Goal: Task Accomplishment & Management: Complete application form

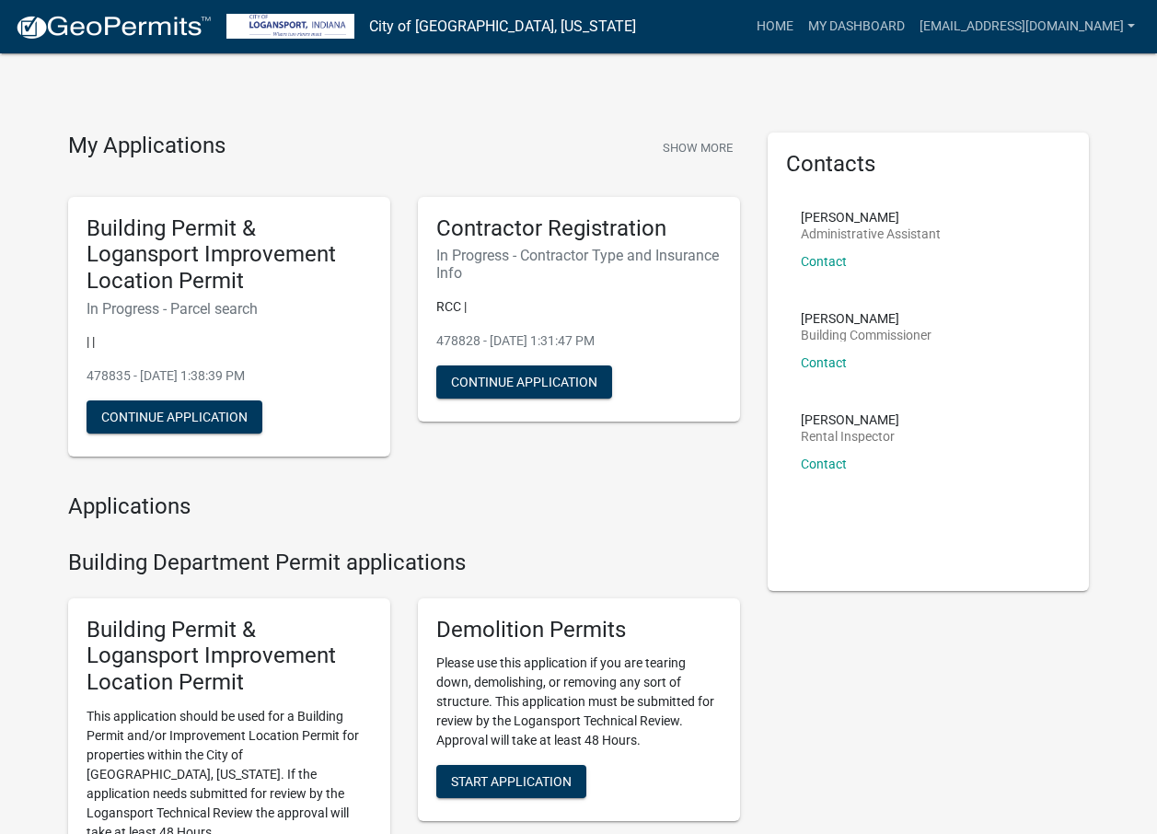
scroll to position [54, 0]
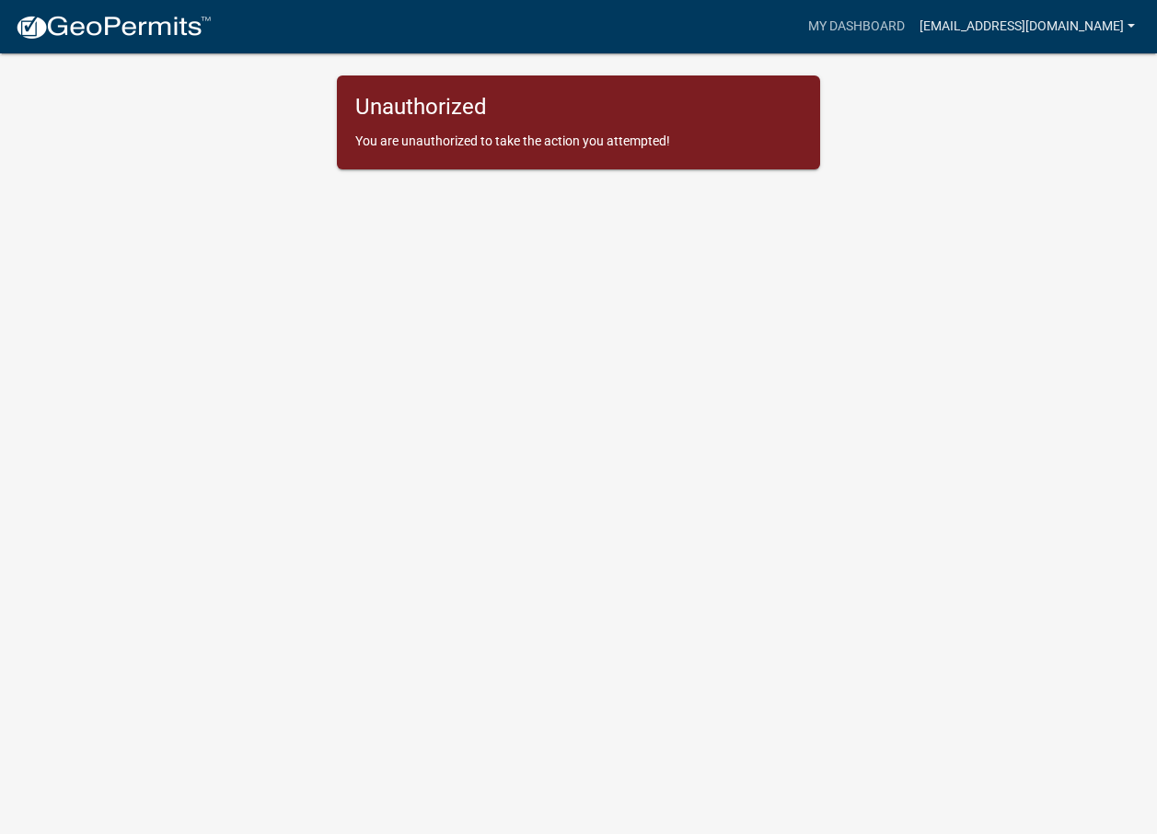
click at [1082, 29] on link "[EMAIL_ADDRESS][DOMAIN_NAME]" at bounding box center [1027, 26] width 230 height 35
click at [1048, 79] on link "Account" at bounding box center [1063, 75] width 157 height 44
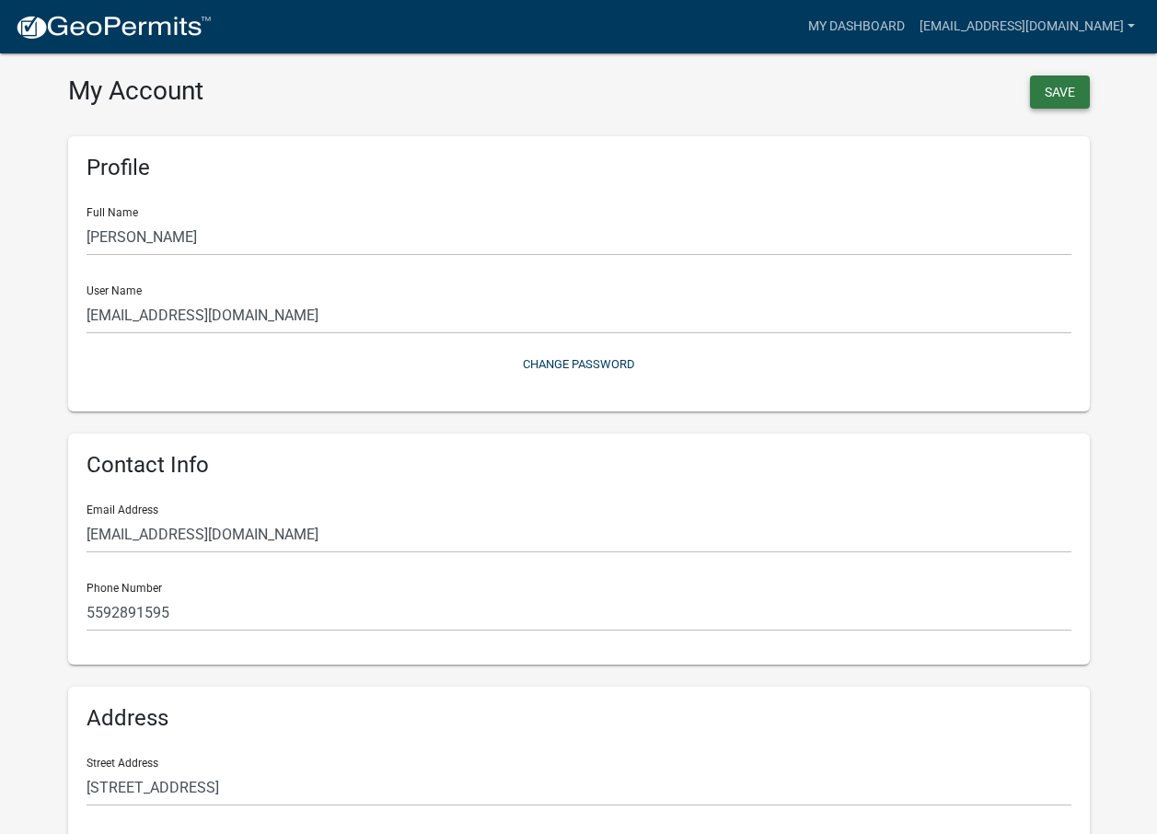
click at [1055, 101] on button "Save" at bounding box center [1060, 91] width 60 height 33
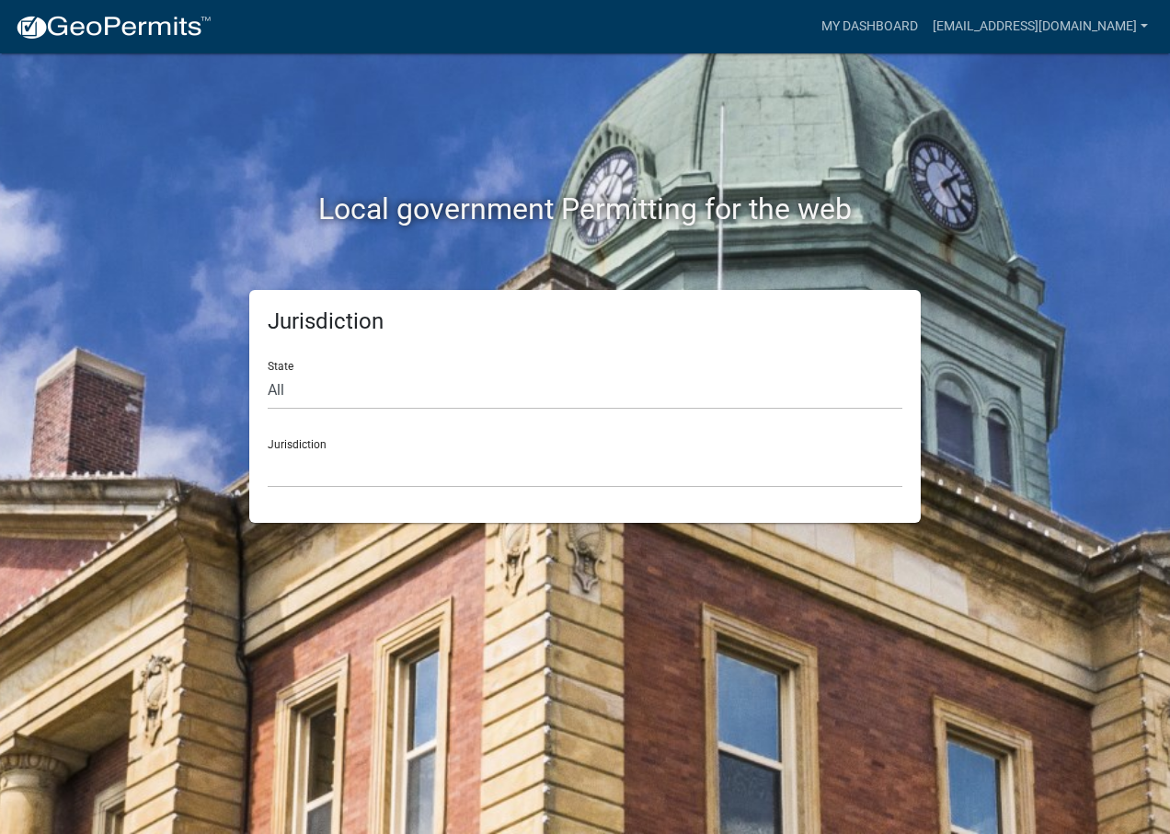
click at [378, 489] on div "Jurisdiction State All Colorado Georgia Indiana Iowa Kansas Minnesota Ohio Sout…" at bounding box center [585, 406] width 672 height 233
click at [376, 467] on select "Custer County, Colorado Carroll County, Georgia Cook County, Georgia Crawford C…" at bounding box center [585, 469] width 635 height 38
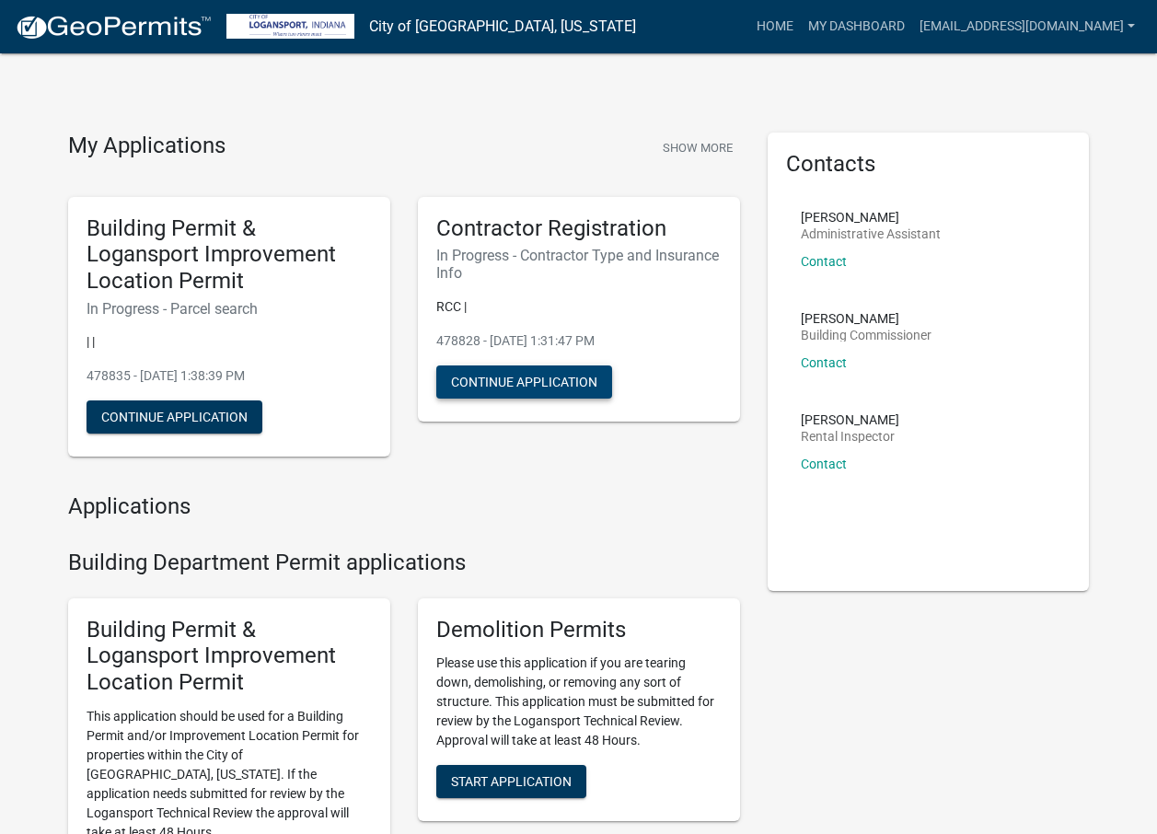
click at [516, 371] on button "Continue Application" at bounding box center [524, 381] width 176 height 33
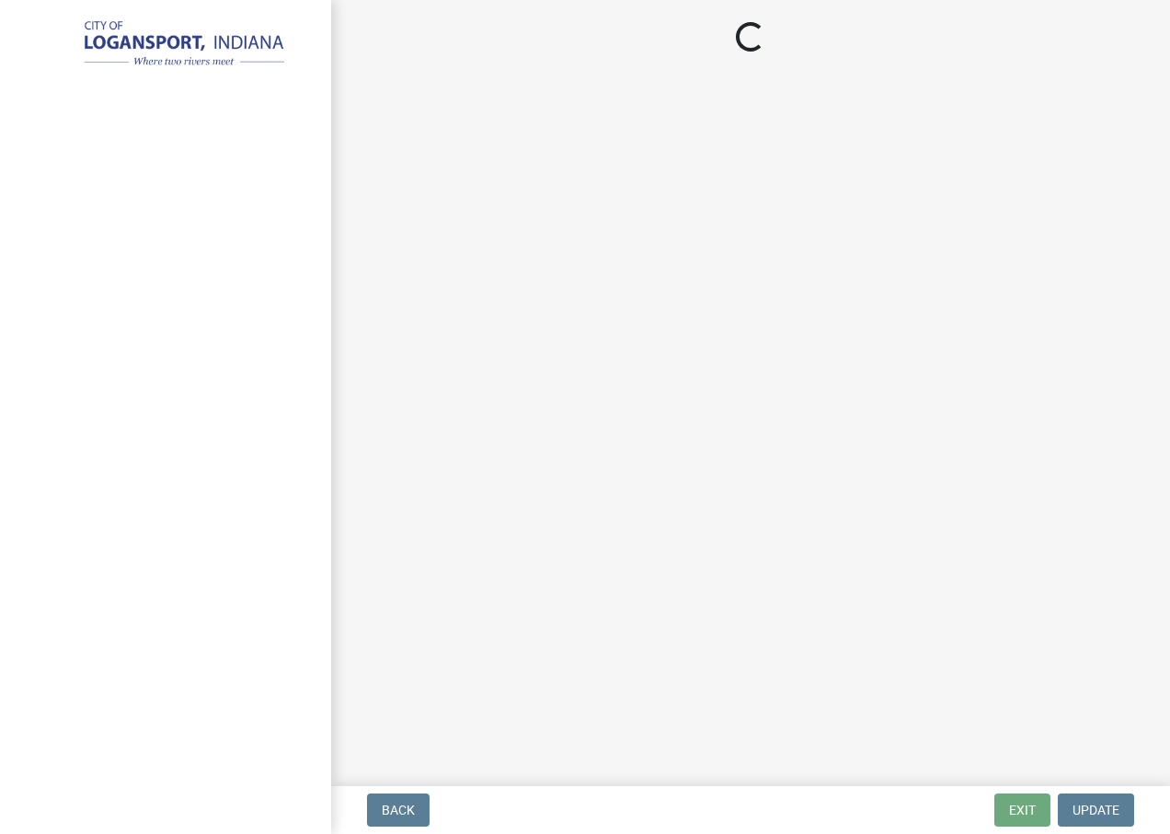
select select "59ca3136-e07f-4996-a1bb-2b601bcdc5f6"
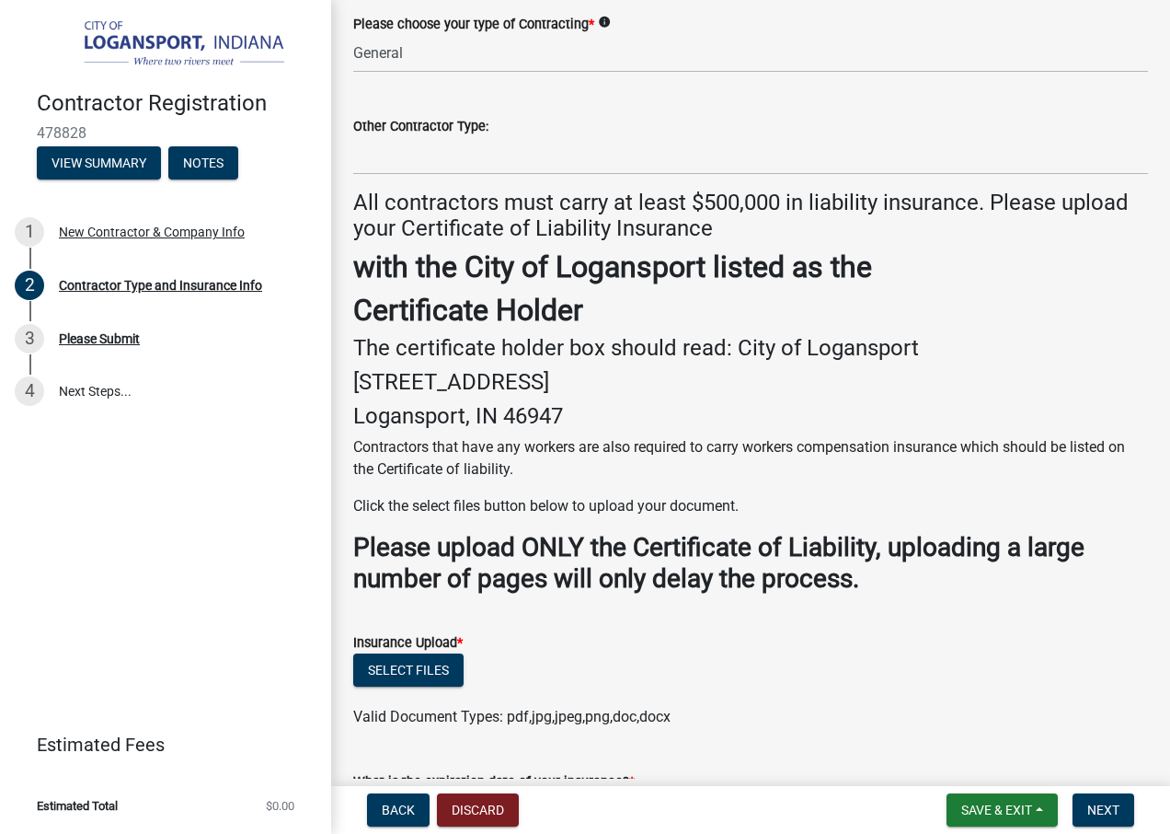
scroll to position [368, 0]
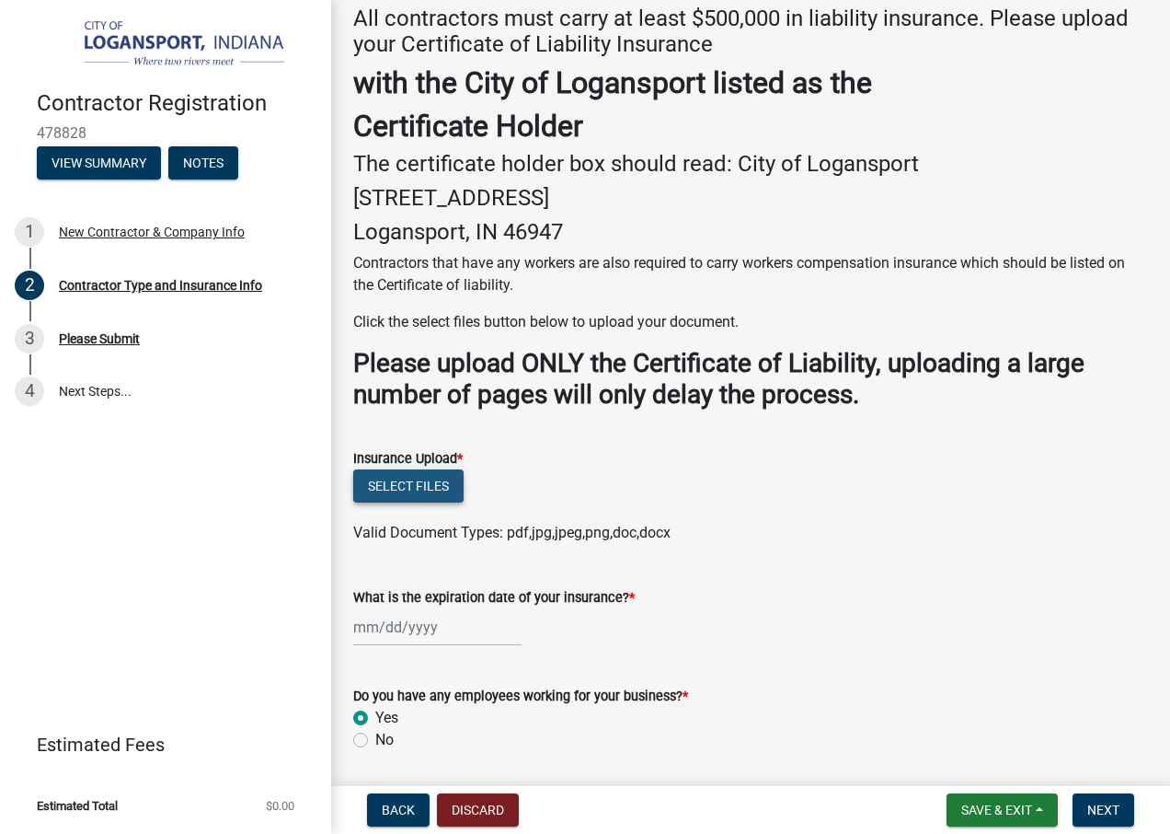
click at [412, 490] on button "Select files" at bounding box center [408, 485] width 110 height 33
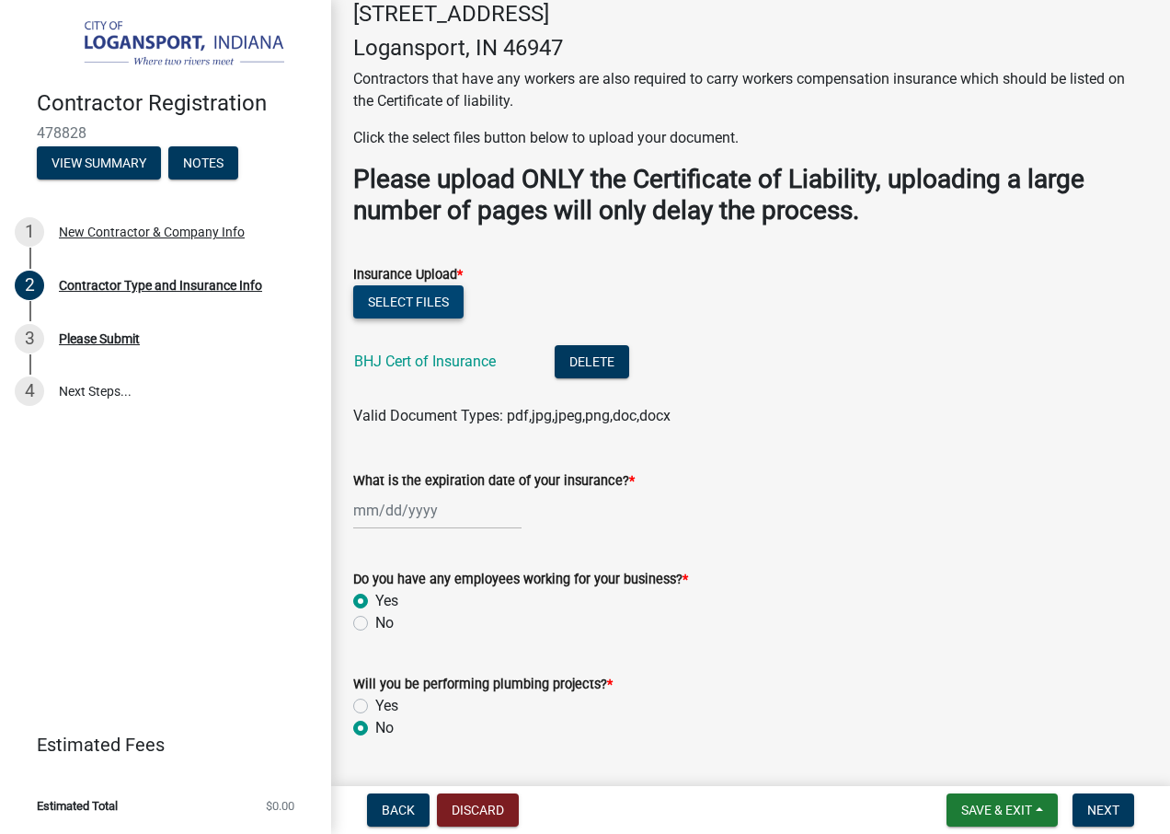
scroll to position [601, 0]
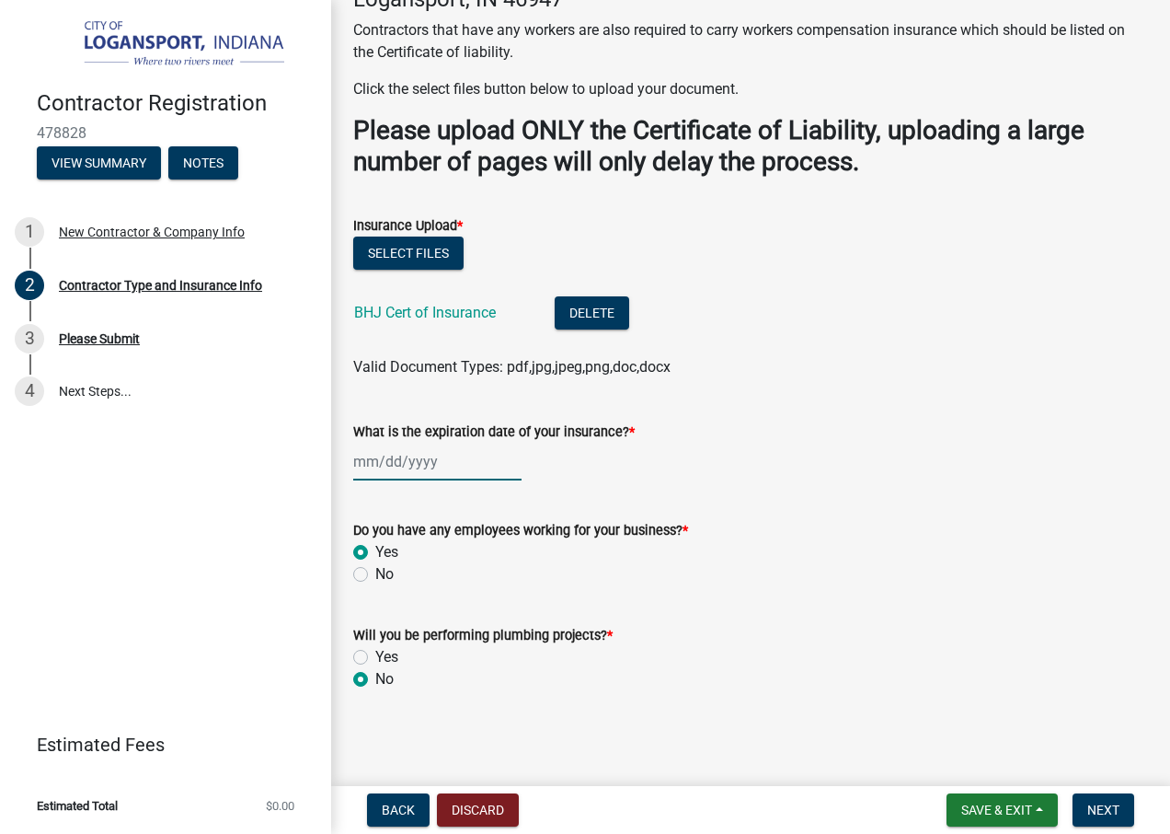
click at [485, 466] on div at bounding box center [437, 462] width 168 height 38
select select "9"
select select "2025"
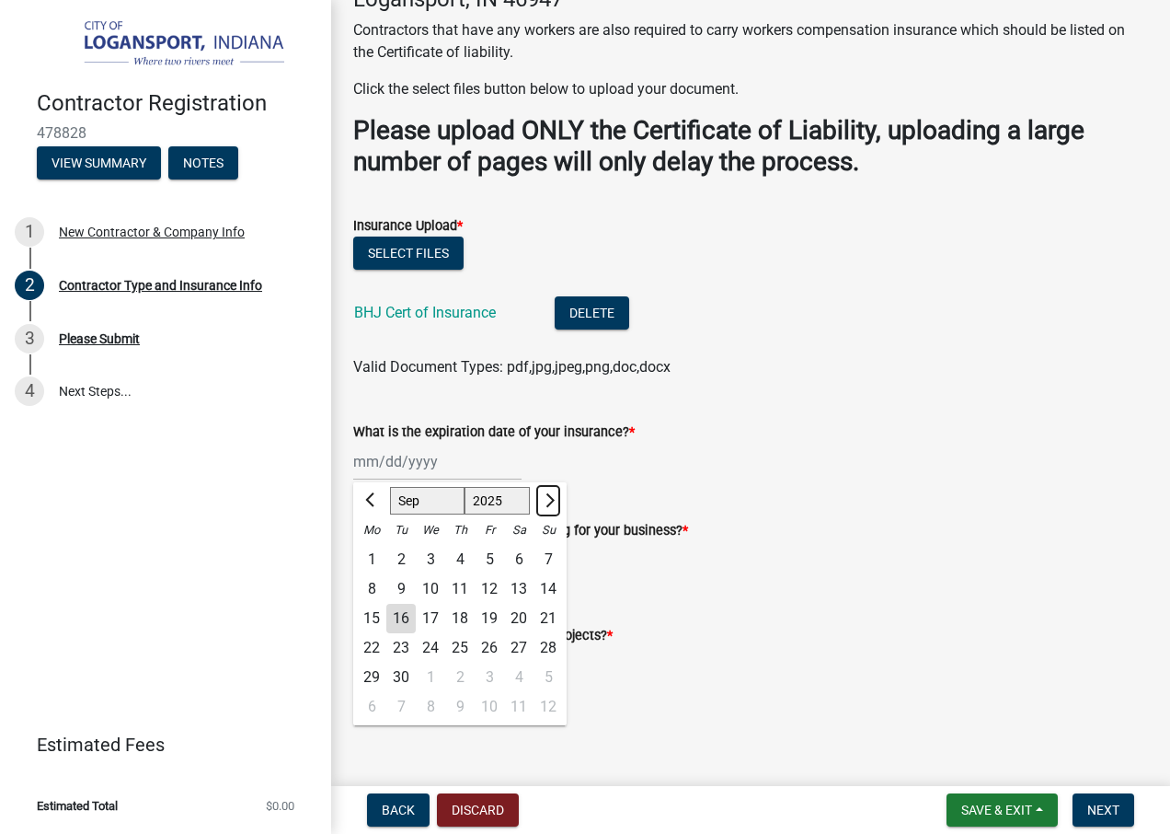
click at [554, 496] on button "Next month" at bounding box center [548, 500] width 22 height 29
select select "1"
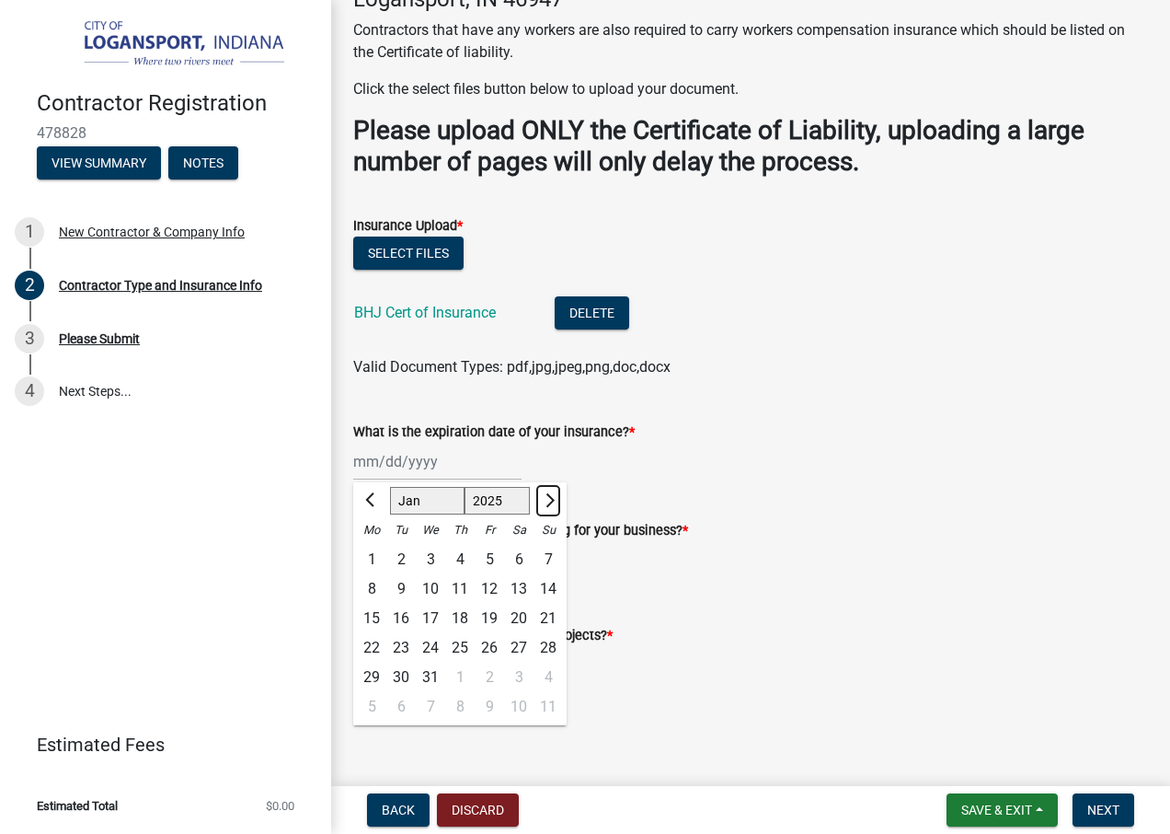
select select "2026"
click at [398, 649] on div "20" at bounding box center [400, 647] width 29 height 29
type input "01/20/2026"
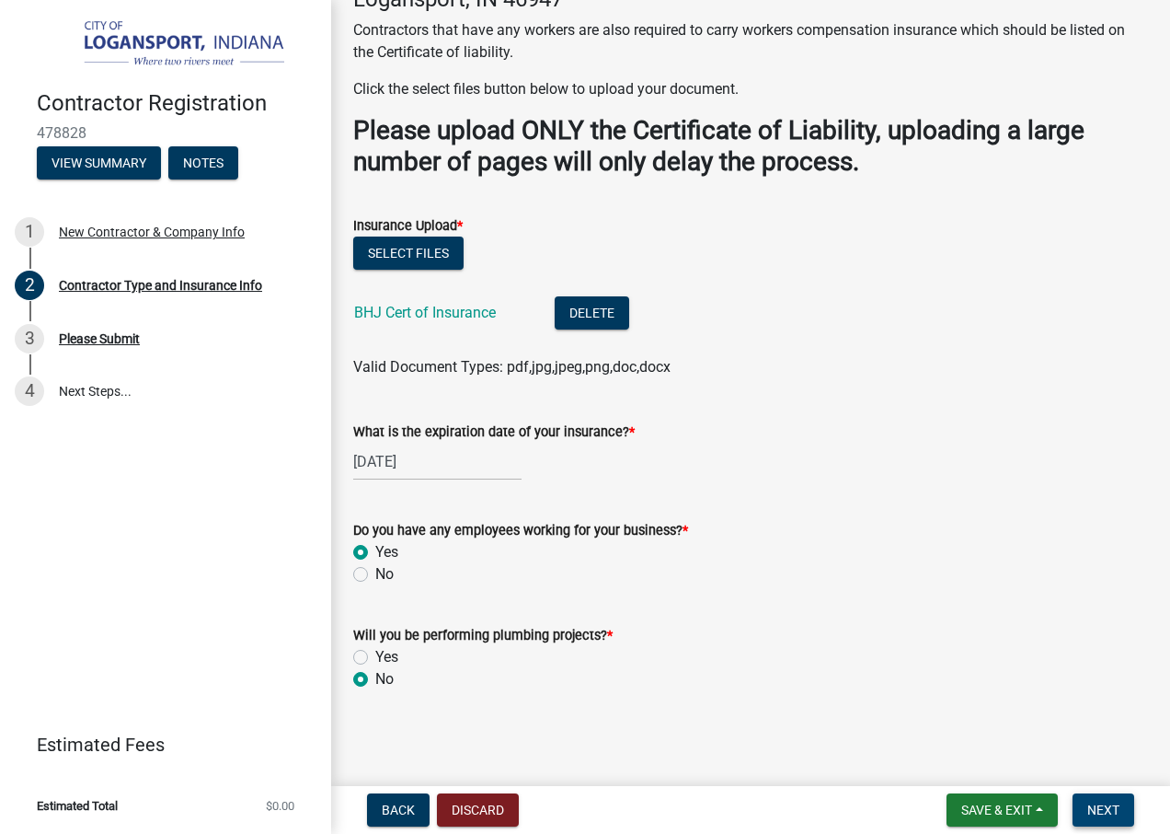
click at [1120, 810] on span "Next" at bounding box center [1104, 809] width 32 height 15
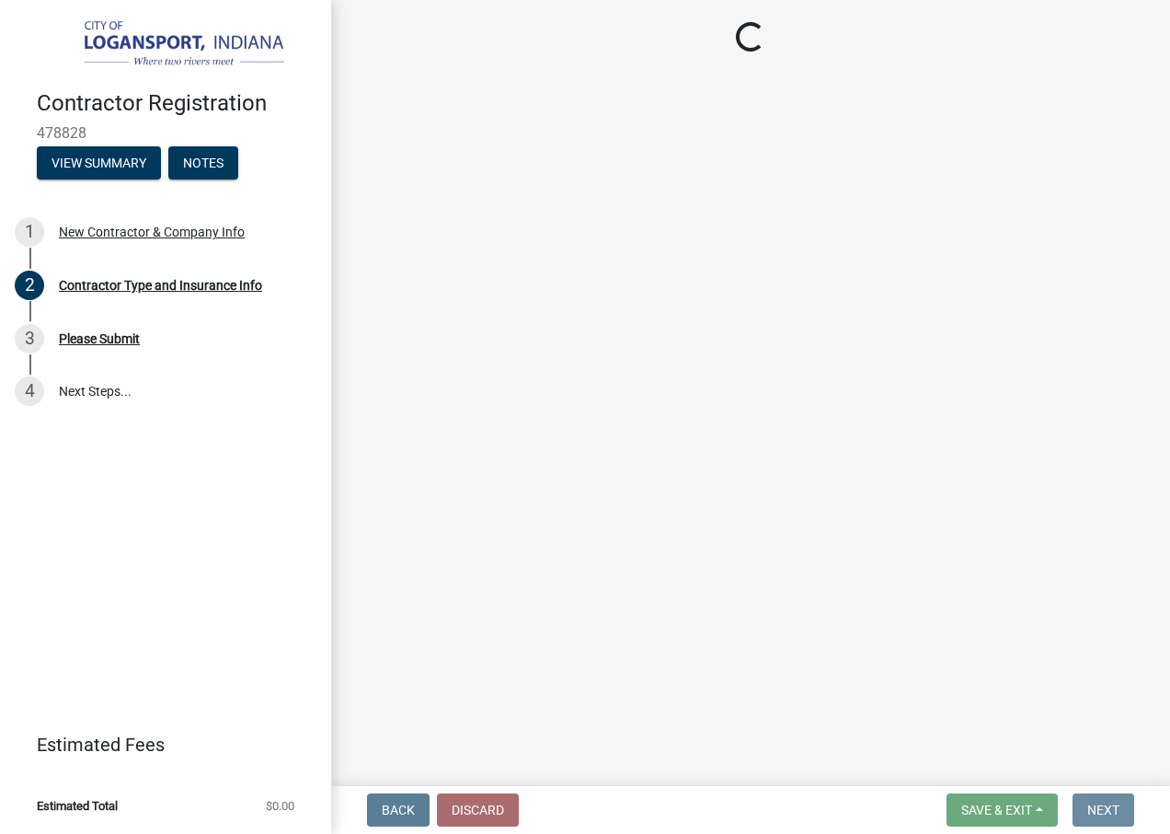
scroll to position [0, 0]
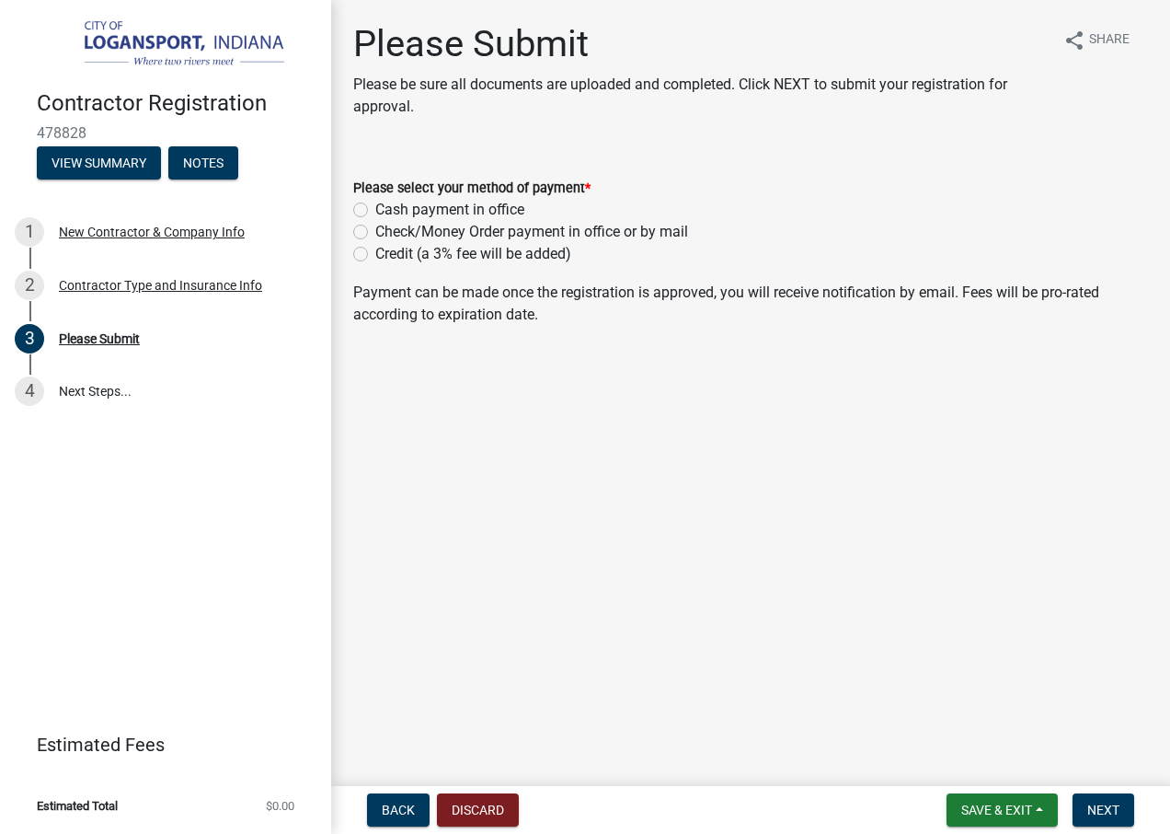
click at [375, 255] on label "Credit (a 3% fee will be added)" at bounding box center [473, 254] width 196 height 22
click at [375, 255] on input "Credit (a 3% fee will be added)" at bounding box center [381, 249] width 12 height 12
radio input "true"
click at [1112, 807] on span "Next" at bounding box center [1104, 809] width 32 height 15
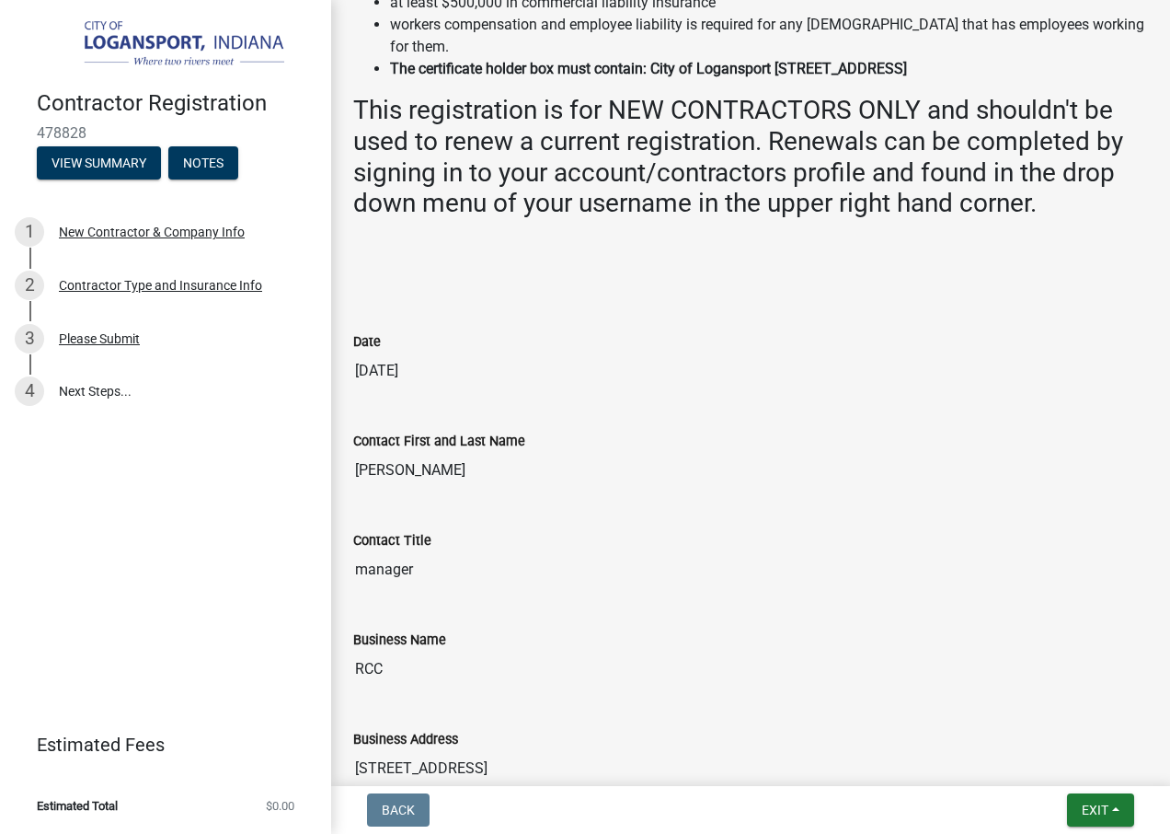
scroll to position [274, 0]
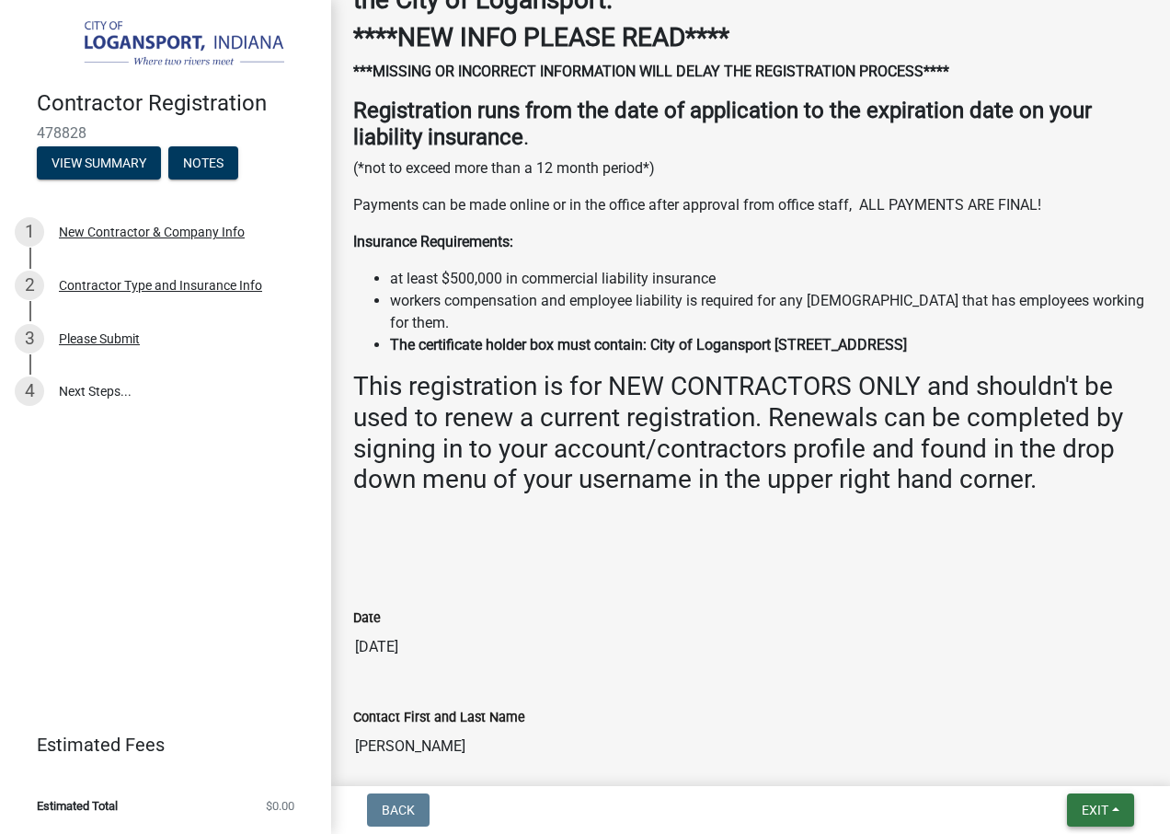
click at [1100, 808] on span "Exit" at bounding box center [1095, 809] width 27 height 15
click at [1055, 713] on button "Save" at bounding box center [1060, 718] width 147 height 44
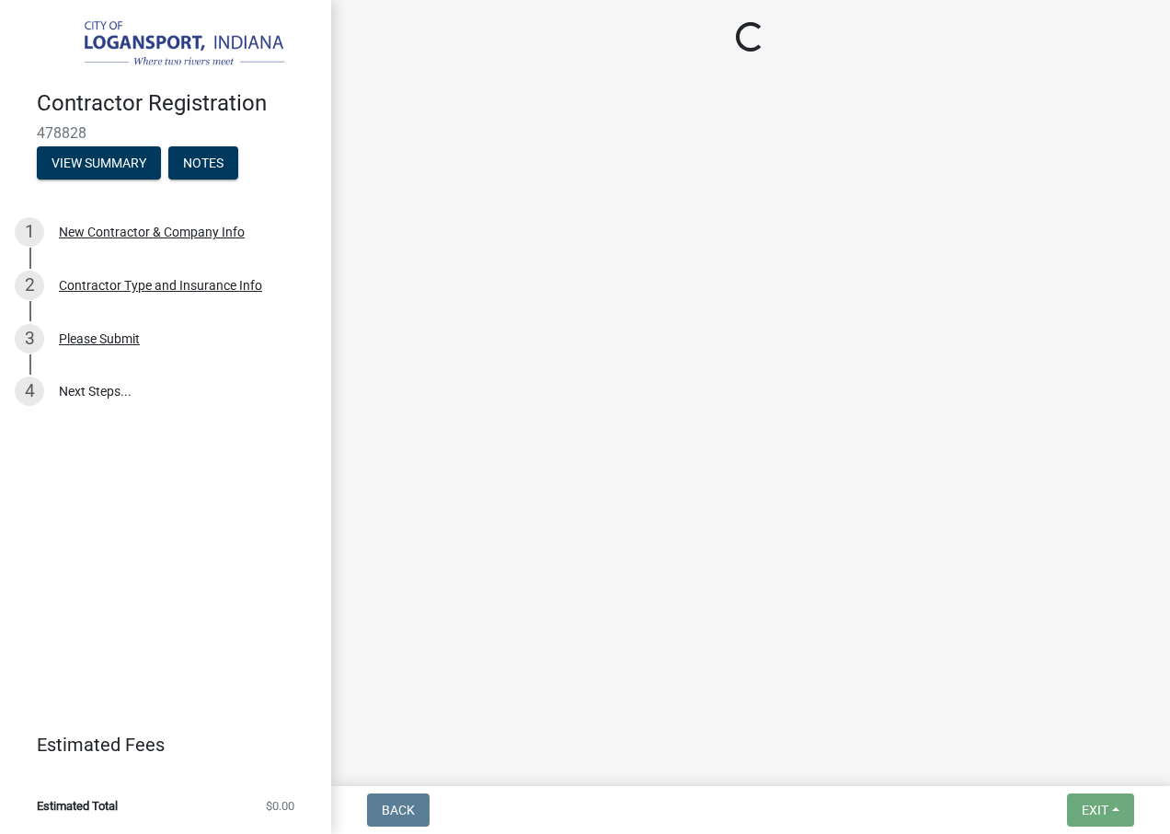
scroll to position [0, 0]
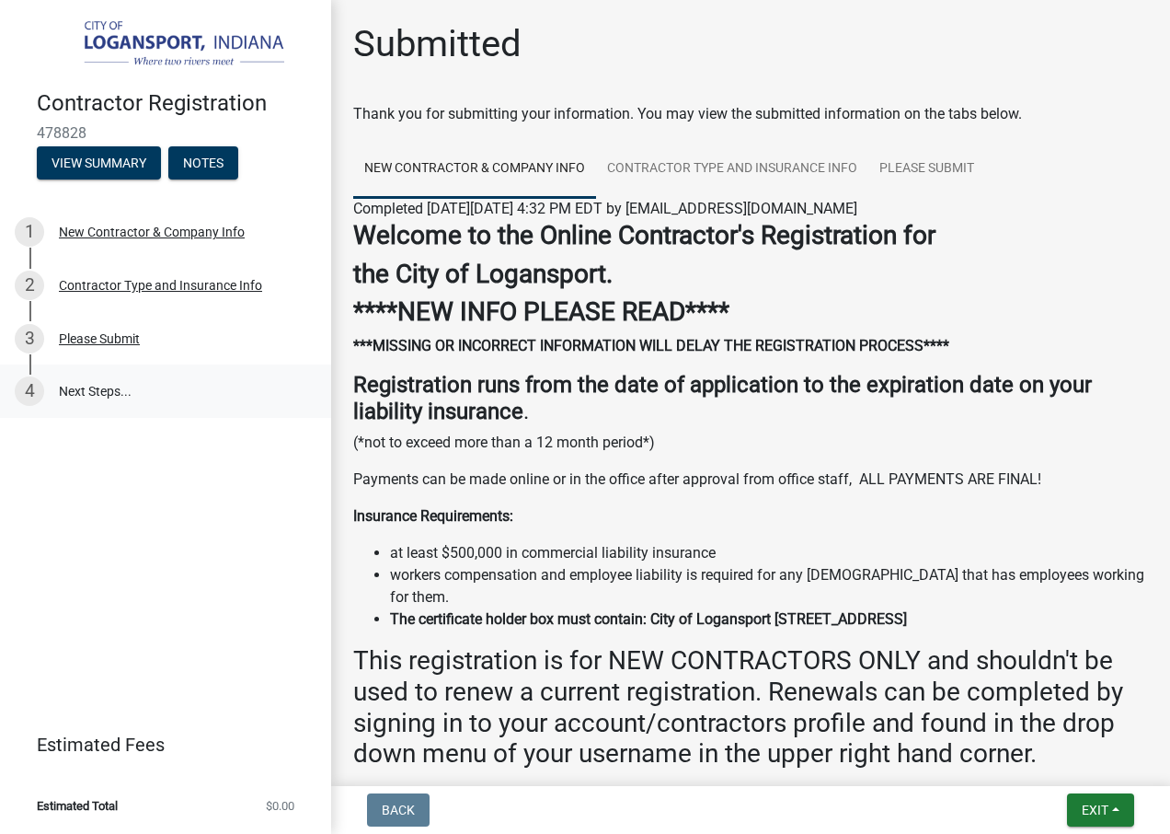
click at [95, 386] on link "4 Next Steps..." at bounding box center [165, 390] width 331 height 53
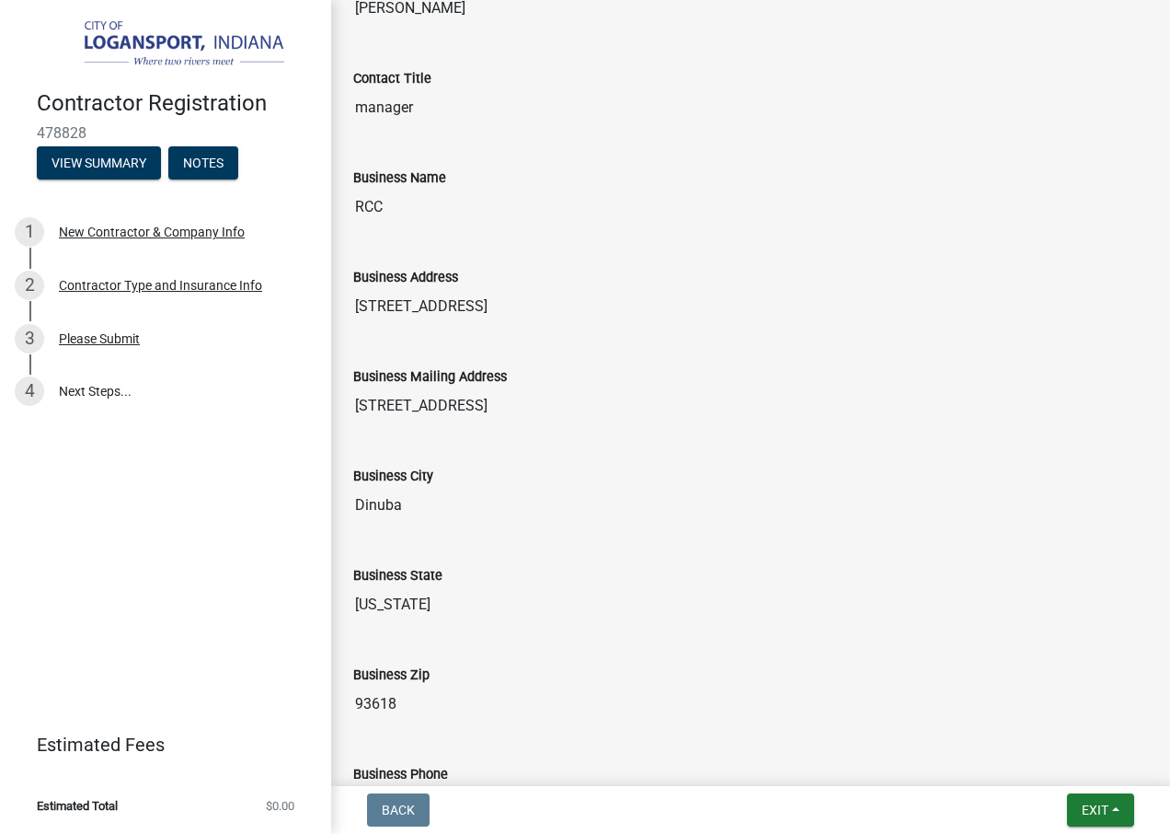
scroll to position [1104, 0]
